Goal: Information Seeking & Learning: Learn about a topic

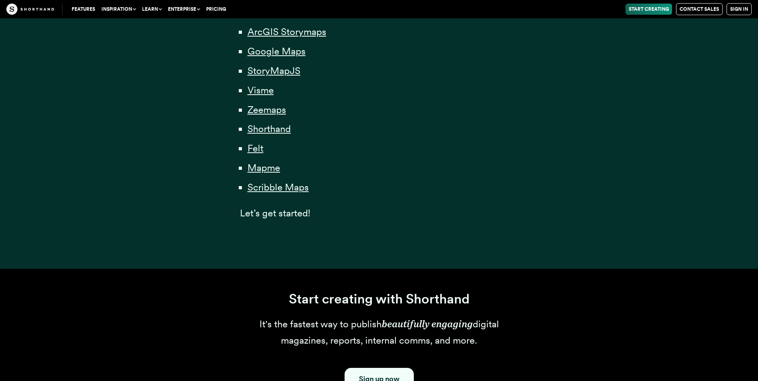
scroll to position [529, 0]
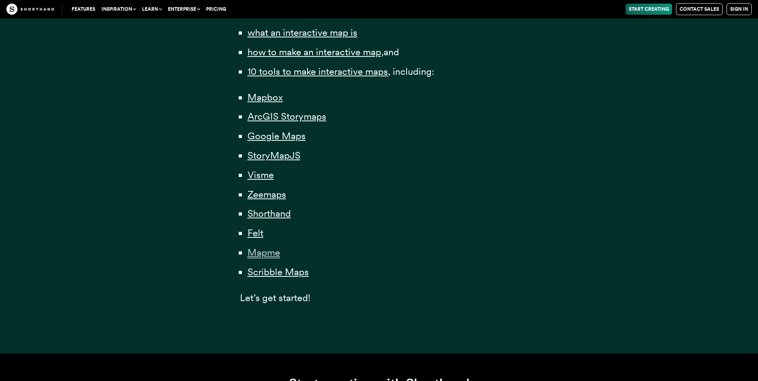
click at [261, 254] on span "Mapme" at bounding box center [264, 253] width 33 height 12
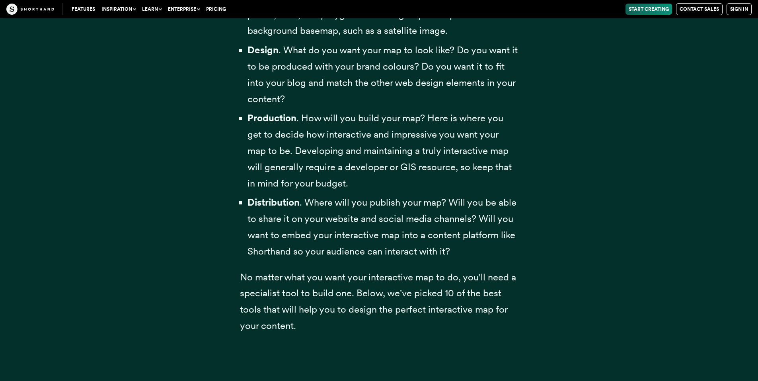
scroll to position [18207, 0]
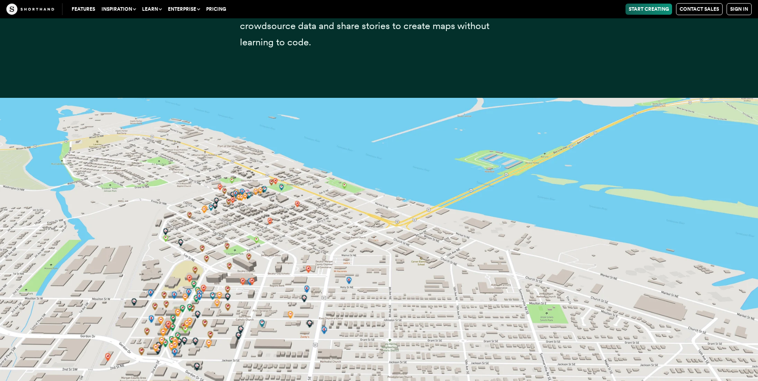
scroll to position [18473, 0]
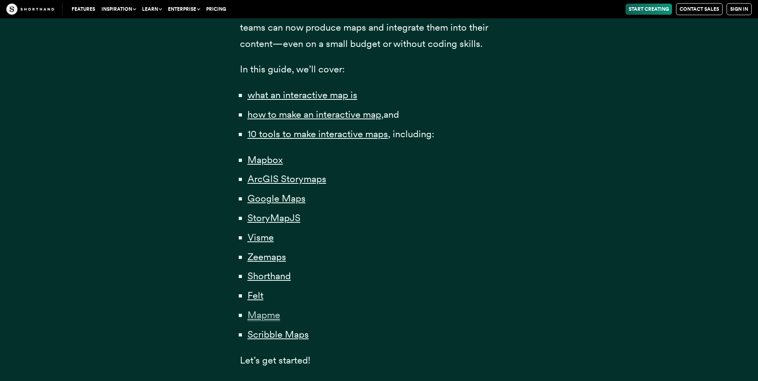
scroll to position [525, 0]
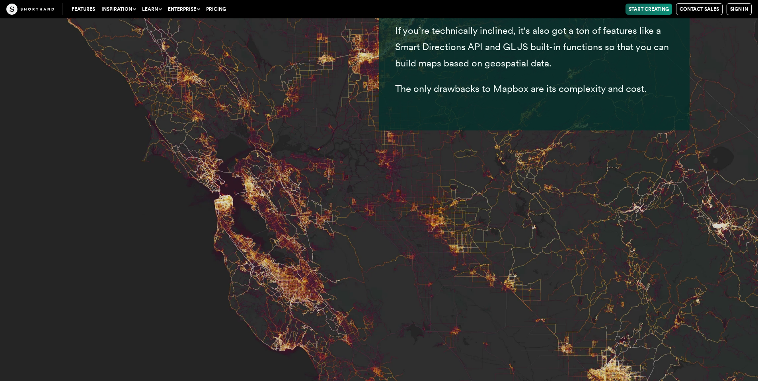
scroll to position [3686, 0]
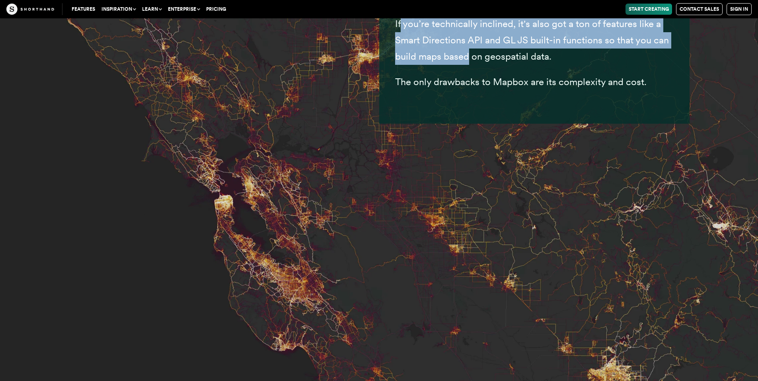
drag, startPoint x: 400, startPoint y: 39, endPoint x: 478, endPoint y: 68, distance: 84.0
click at [470, 62] on span "If you’re technically inclined, it's also got a ton of features like a Smart Di…" at bounding box center [532, 40] width 274 height 44
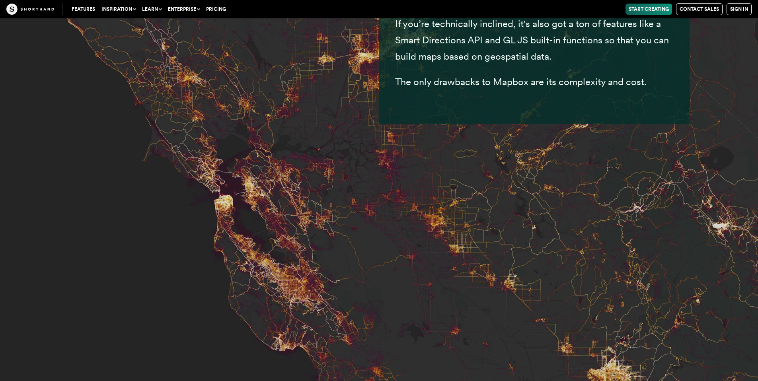
drag, startPoint x: 442, startPoint y: 39, endPoint x: 585, endPoint y: 98, distance: 154.7
click at [586, 98] on div "If you’re technically inclined, it's also got a ton of features like a Smart Di…" at bounding box center [534, 52] width 279 height 125
drag, startPoint x: 595, startPoint y: 102, endPoint x: 413, endPoint y: 67, distance: 185.1
click at [423, 83] on div "If you’re technically inclined, it's also got a ton of features like a Smart Di…" at bounding box center [534, 52] width 279 height 125
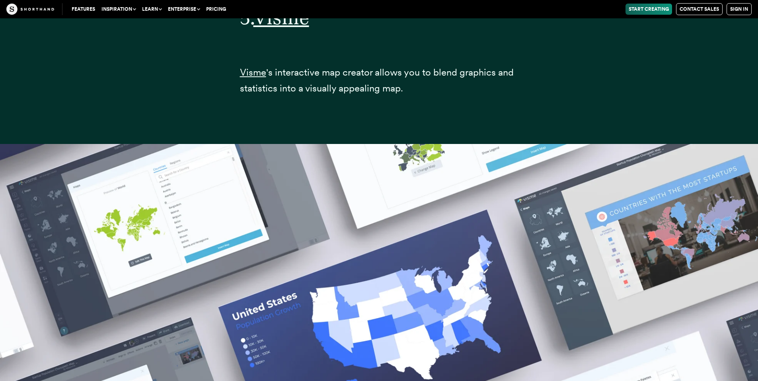
scroll to position [11316, 0]
